Goal: Transaction & Acquisition: Book appointment/travel/reservation

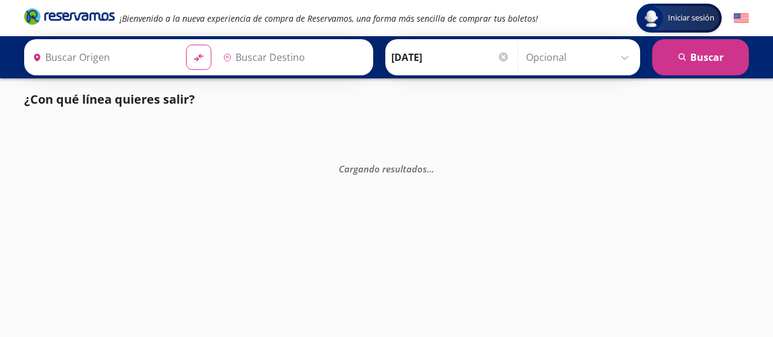
type input "[GEOGRAPHIC_DATA], [GEOGRAPHIC_DATA]"
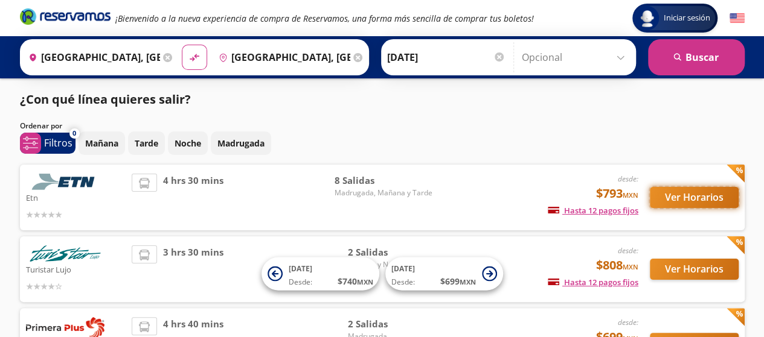
click at [694, 199] on button "Ver Horarios" at bounding box center [694, 197] width 89 height 21
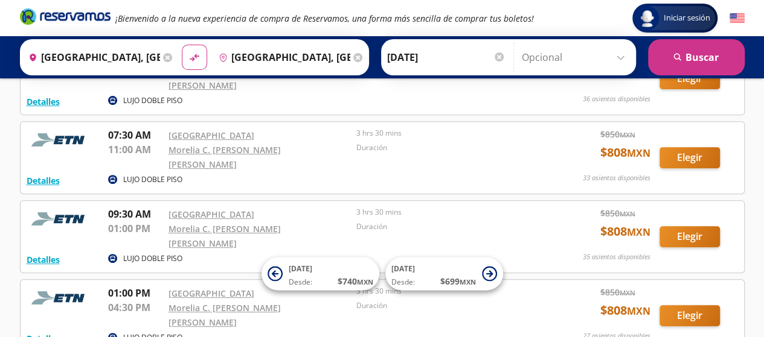
scroll to position [302, 0]
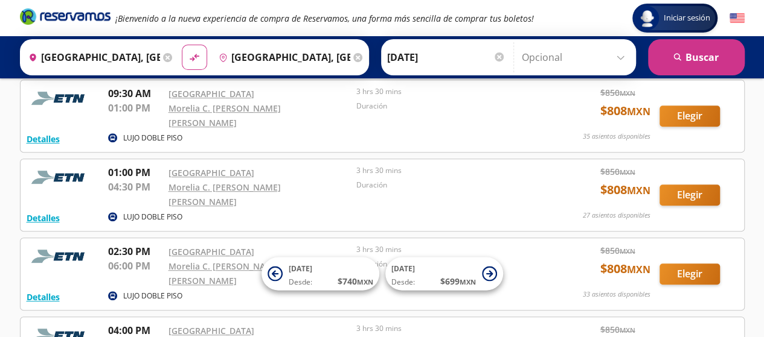
click at [476, 259] on p "Duración" at bounding box center [447, 264] width 182 height 11
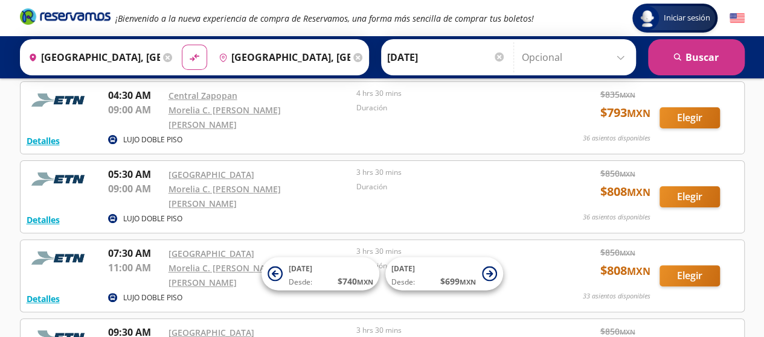
scroll to position [60, 0]
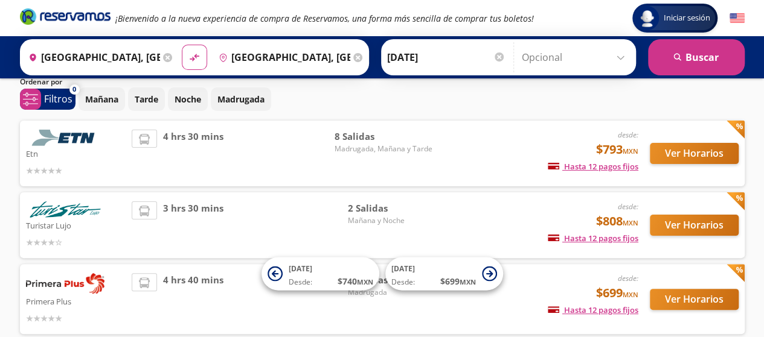
scroll to position [60, 0]
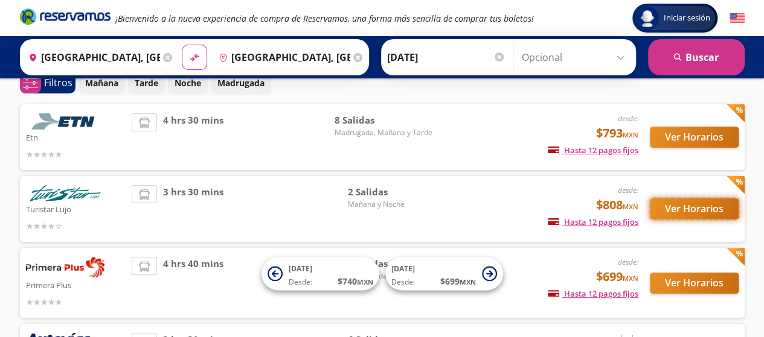
click at [700, 212] on button "Ver Horarios" at bounding box center [694, 209] width 89 height 21
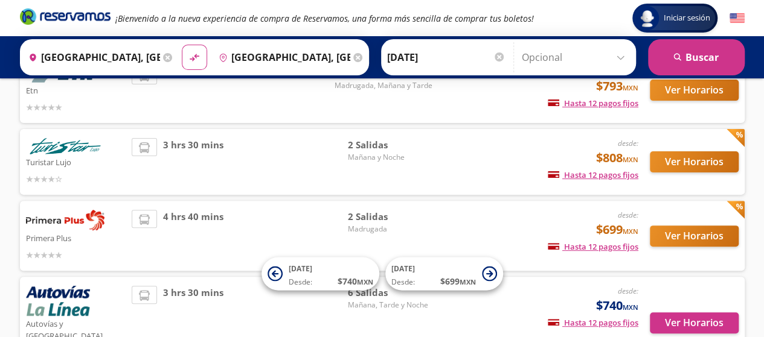
scroll to position [181, 0]
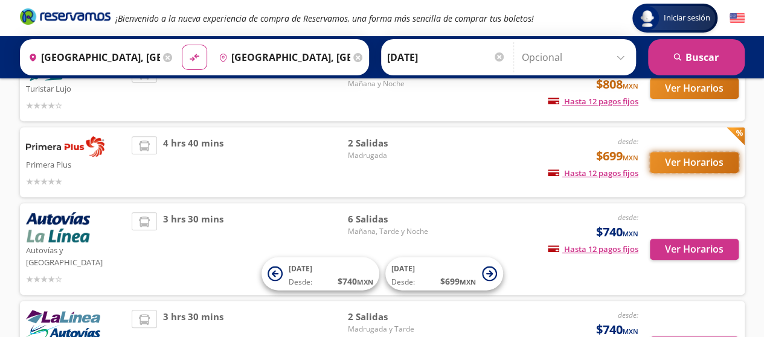
click at [680, 162] on button "Ver Horarios" at bounding box center [694, 162] width 89 height 21
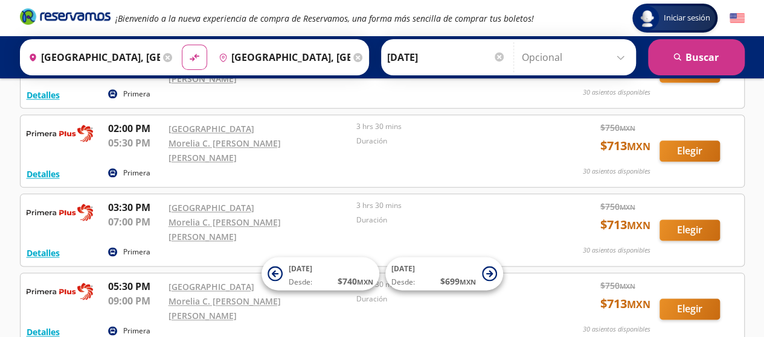
scroll to position [664, 0]
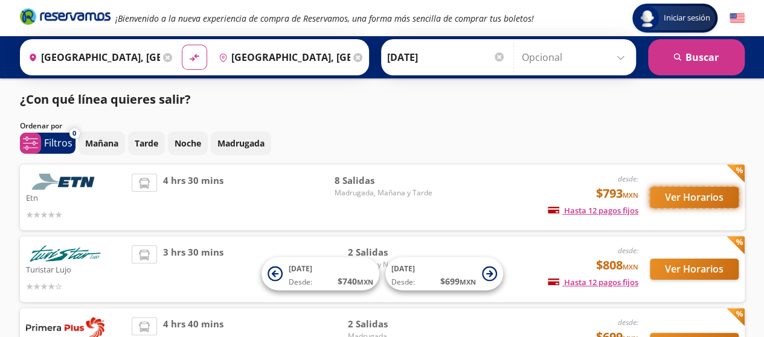
click at [683, 192] on button "Ver Horarios" at bounding box center [694, 197] width 89 height 21
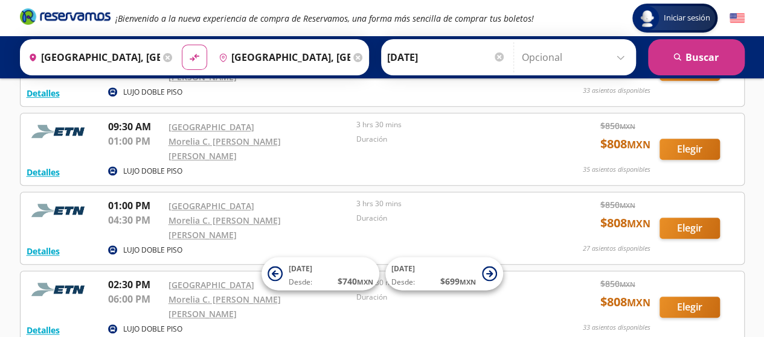
scroll to position [241, 0]
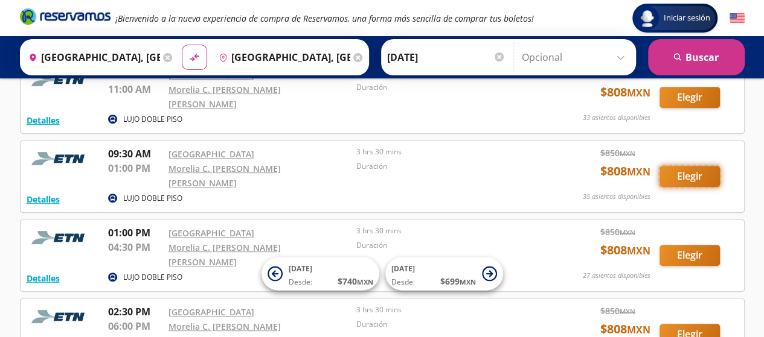
click at [695, 166] on button "Elegir" at bounding box center [689, 176] width 60 height 21
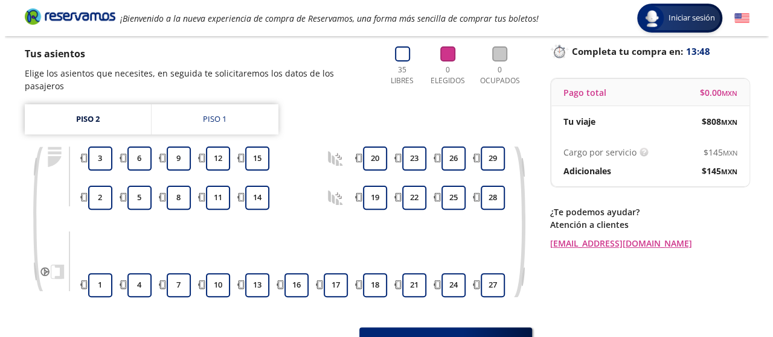
scroll to position [60, 0]
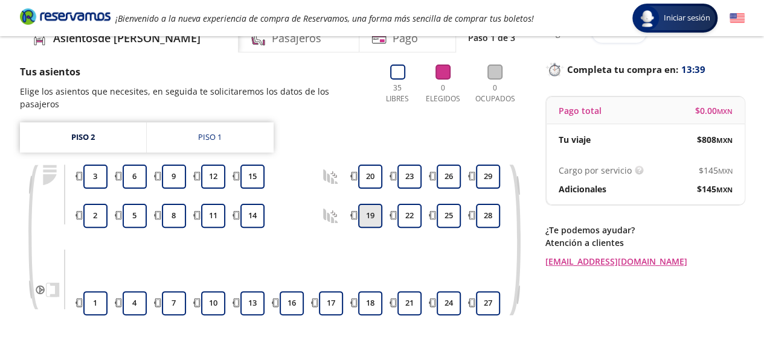
click at [363, 209] on button "19" at bounding box center [370, 216] width 24 height 24
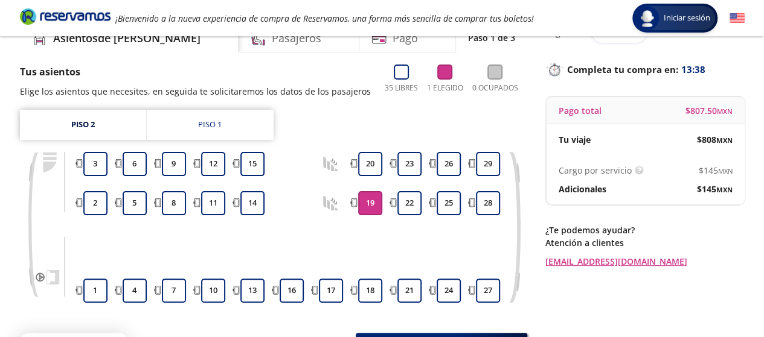
click at [363, 209] on button "19" at bounding box center [370, 203] width 24 height 24
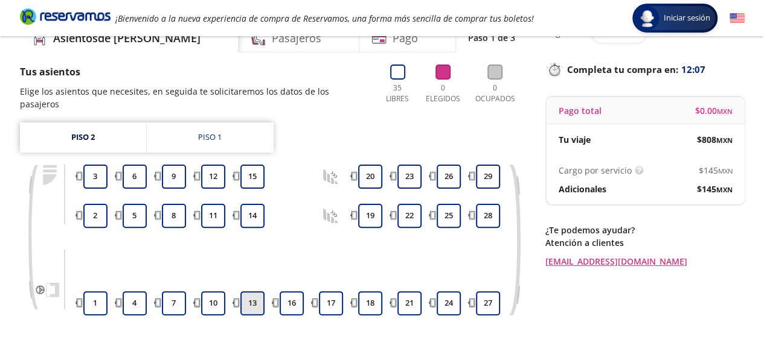
click at [251, 292] on button "13" at bounding box center [252, 304] width 24 height 24
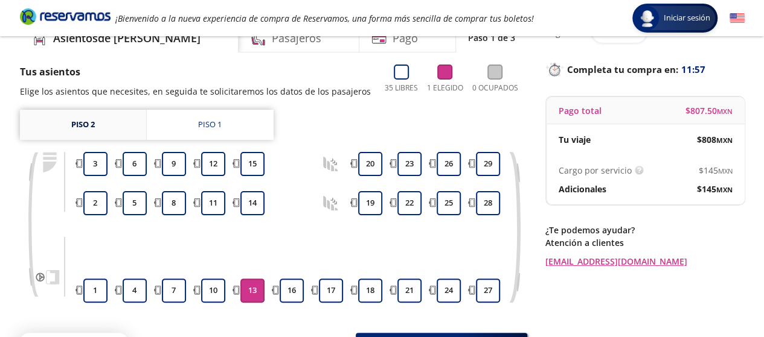
click at [95, 129] on link "Piso 2" at bounding box center [83, 125] width 126 height 30
click at [85, 125] on link "Piso 2" at bounding box center [83, 125] width 126 height 30
click at [205, 121] on div "Piso 1" at bounding box center [210, 125] width 24 height 12
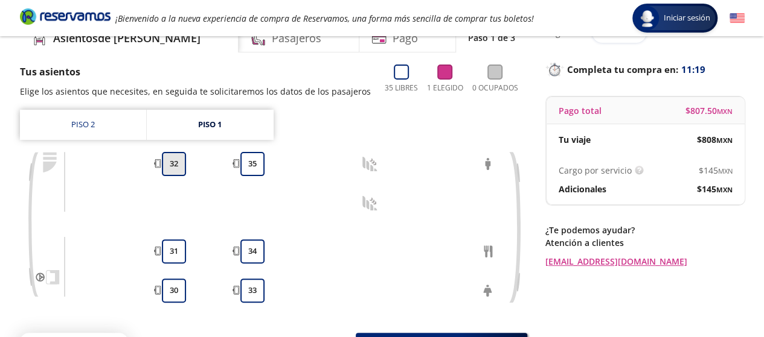
click at [173, 164] on button "32" at bounding box center [174, 164] width 24 height 24
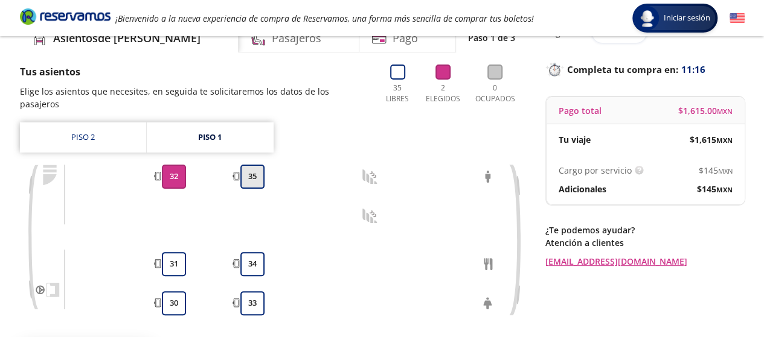
click at [258, 165] on button "35" at bounding box center [252, 177] width 24 height 24
